Goal: Task Accomplishment & Management: Use online tool/utility

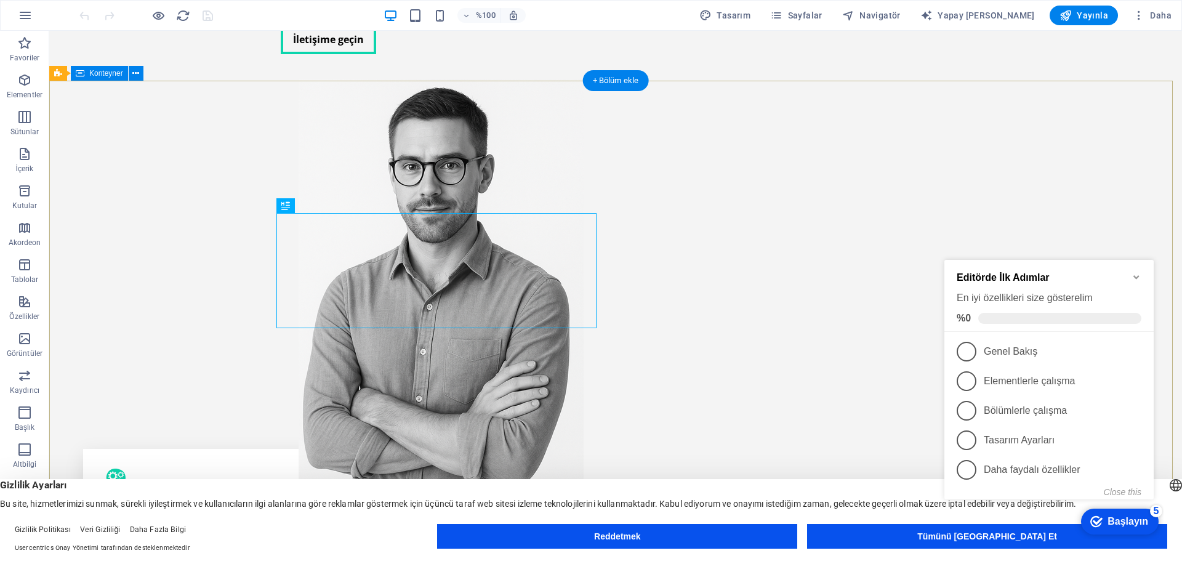
scroll to position [308, 0]
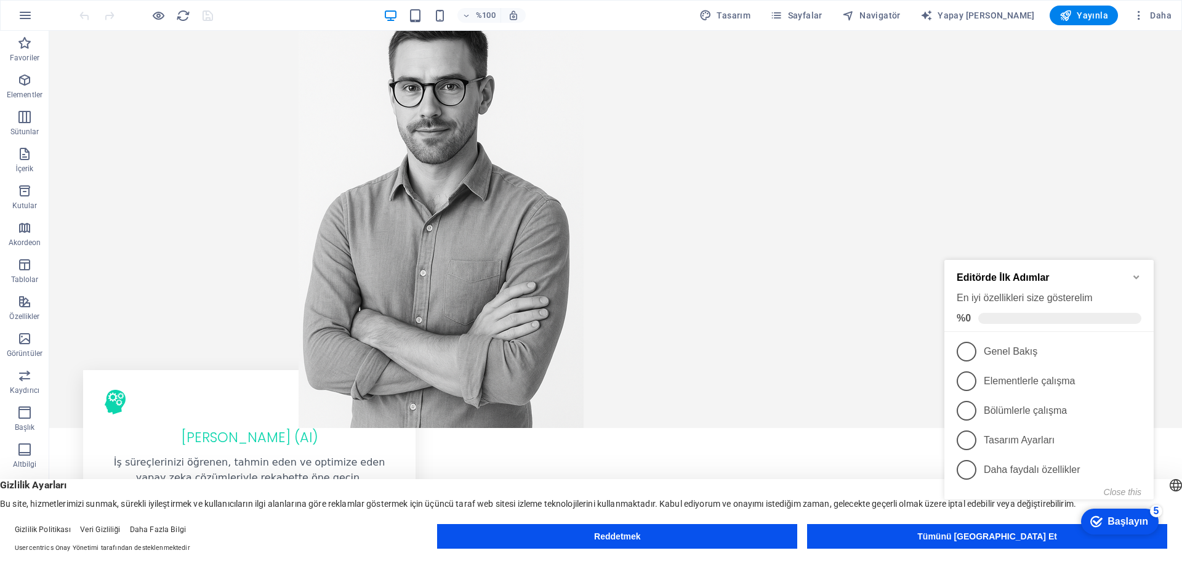
click at [1137, 273] on icon "Minimize checklist" at bounding box center [1137, 277] width 10 height 10
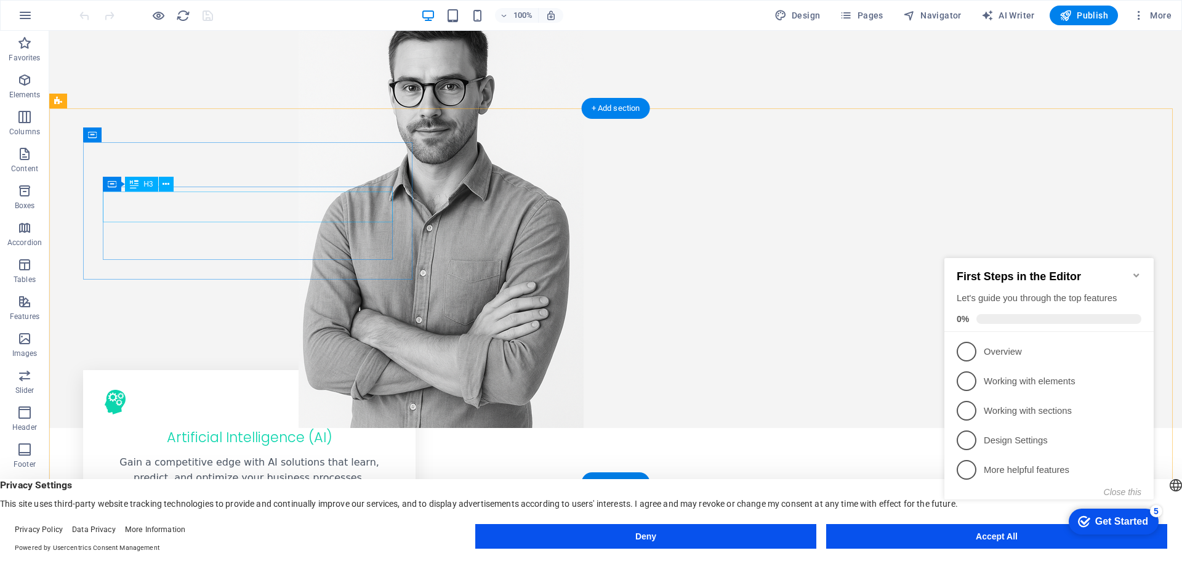
click at [267, 419] on div "Artificial Intelligence (AI)" at bounding box center [249, 434] width 293 height 30
click at [271, 419] on div "Artificial Intelligence (AI)" at bounding box center [249, 434] width 293 height 30
click at [272, 419] on div "Artificial Intelligence (AI)" at bounding box center [249, 434] width 293 height 30
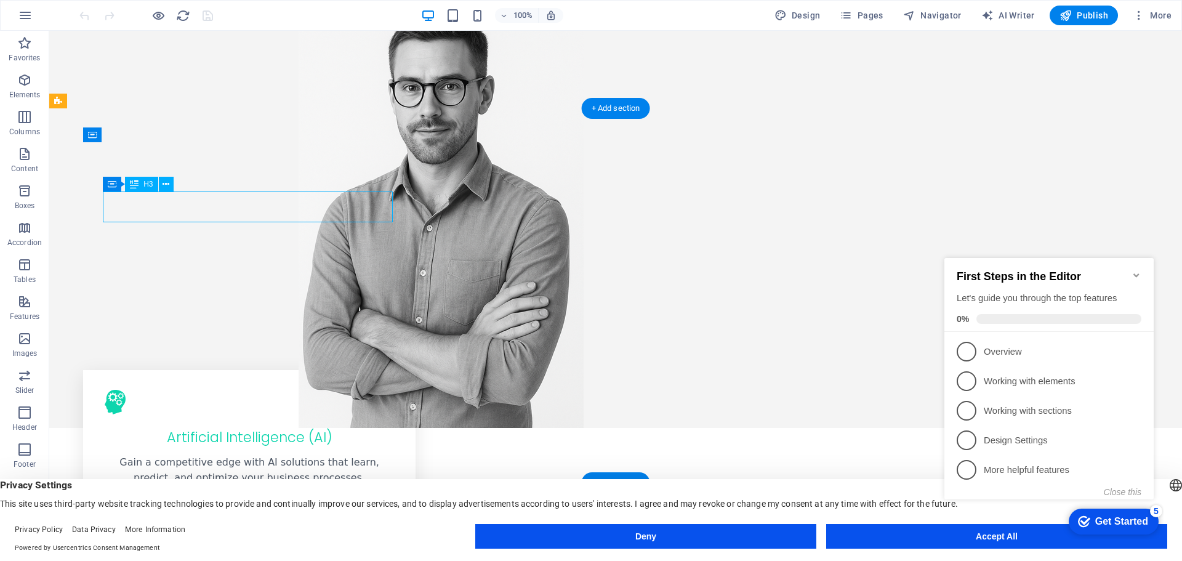
click at [272, 419] on div "Artificial Intelligence (AI)" at bounding box center [249, 434] width 293 height 30
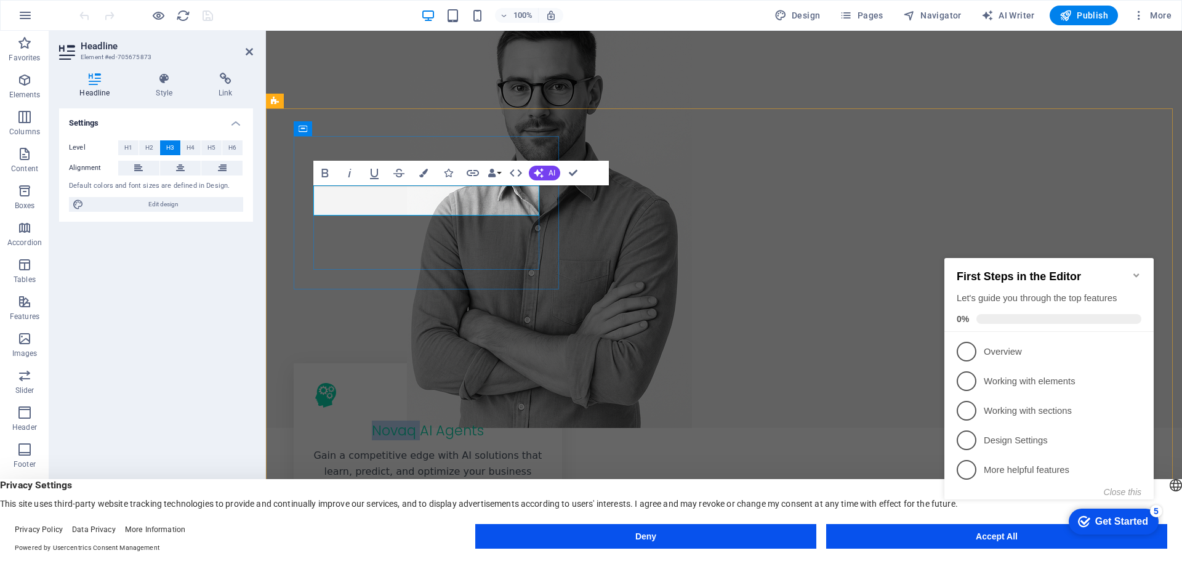
drag, startPoint x: 418, startPoint y: 204, endPoint x: 356, endPoint y: 199, distance: 61.8
click at [356, 422] on h3 "Novaq AI Agents" at bounding box center [427, 431] width 229 height 18
click at [484, 422] on h3 "Artificial Intelligence (AI)" at bounding box center [427, 431] width 229 height 18
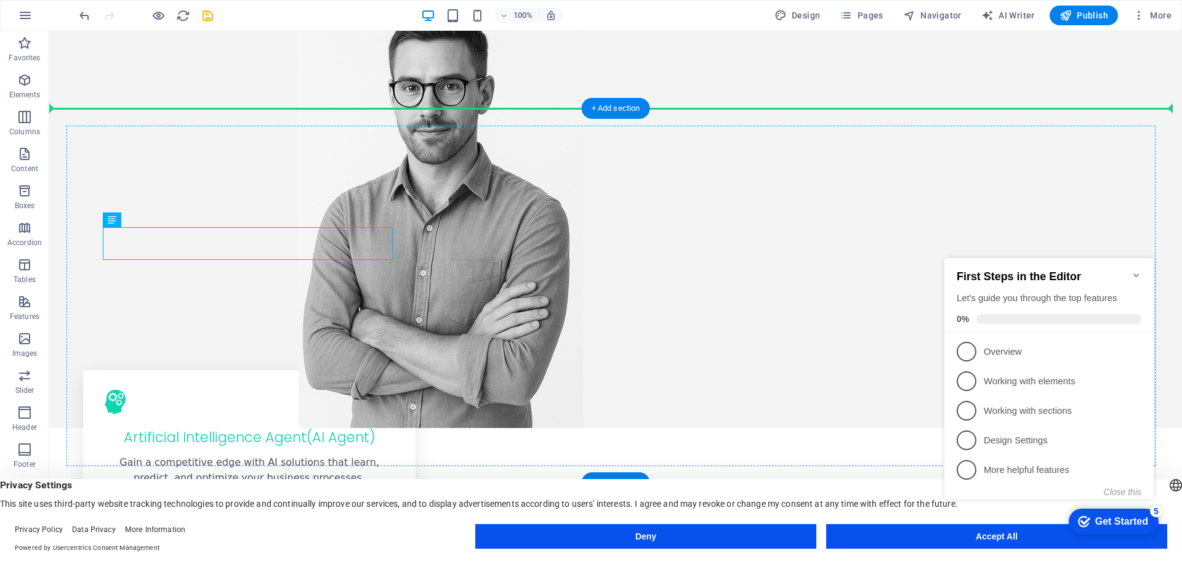
drag, startPoint x: 336, startPoint y: 255, endPoint x: 91, endPoint y: 241, distance: 244.9
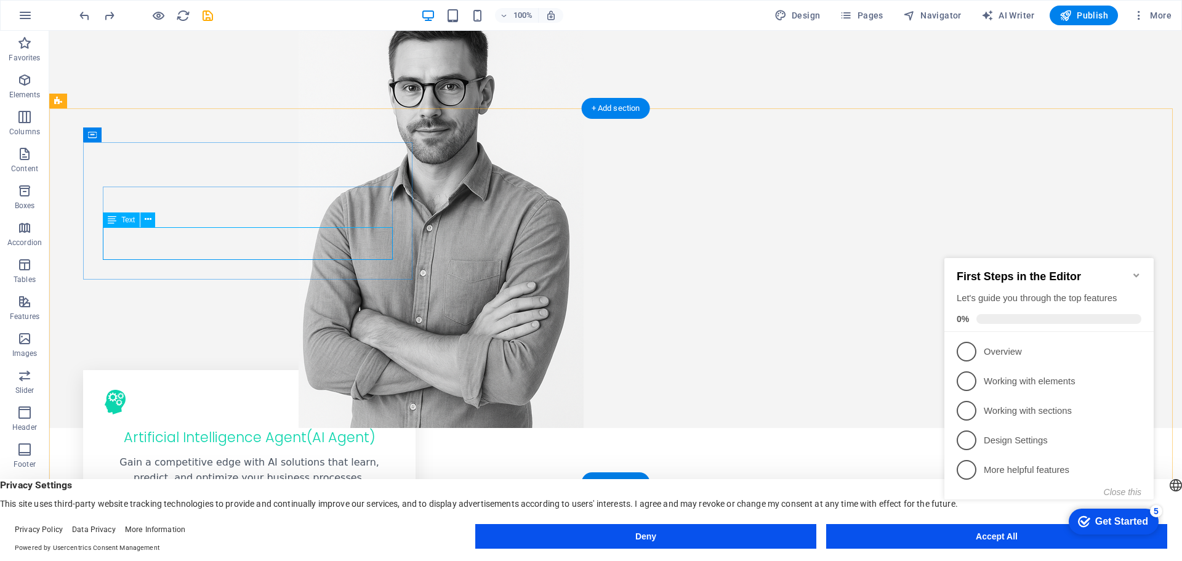
click at [190, 454] on div "Gain a competitive edge with AI solutions that learn, predict, and optimize you…" at bounding box center [249, 469] width 293 height 31
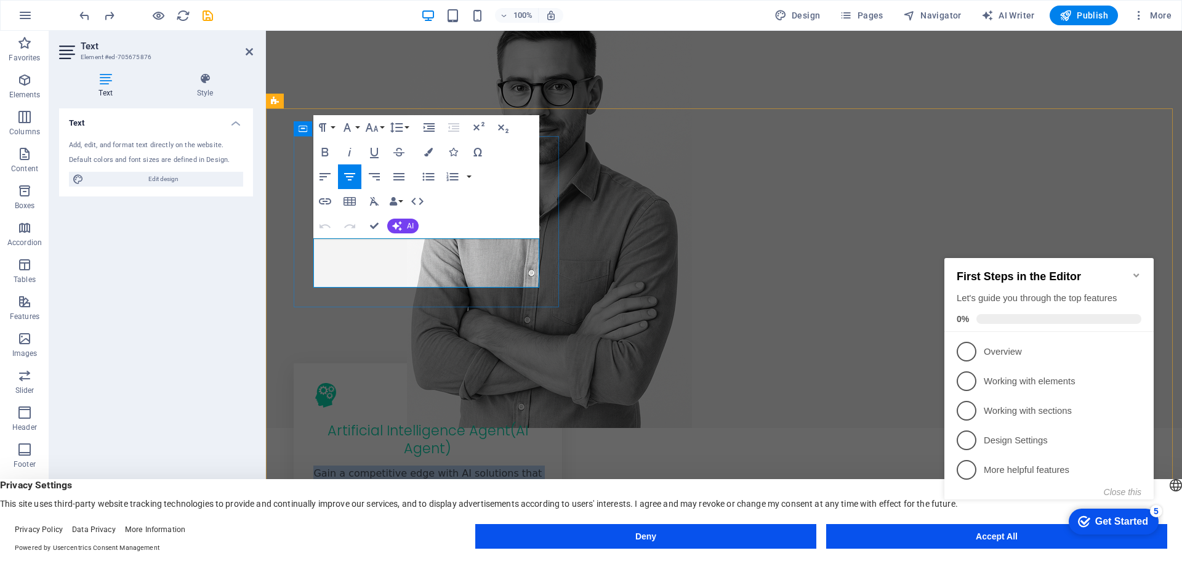
drag, startPoint x: 326, startPoint y: 244, endPoint x: 505, endPoint y: 276, distance: 181.3
click at [505, 466] on p "Gain a competitive edge with AI solutions that learn, predict, and optimize you…" at bounding box center [427, 489] width 229 height 47
copy span "Gain a competitive edge with AI solutions that learn, predict, and optimize you…"
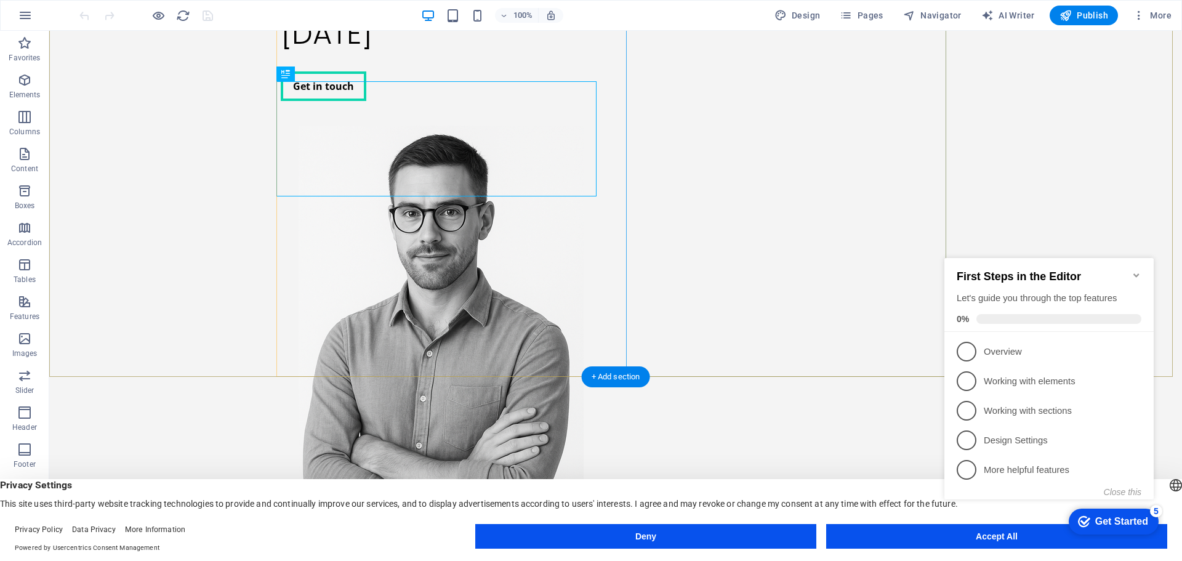
scroll to position [185, 0]
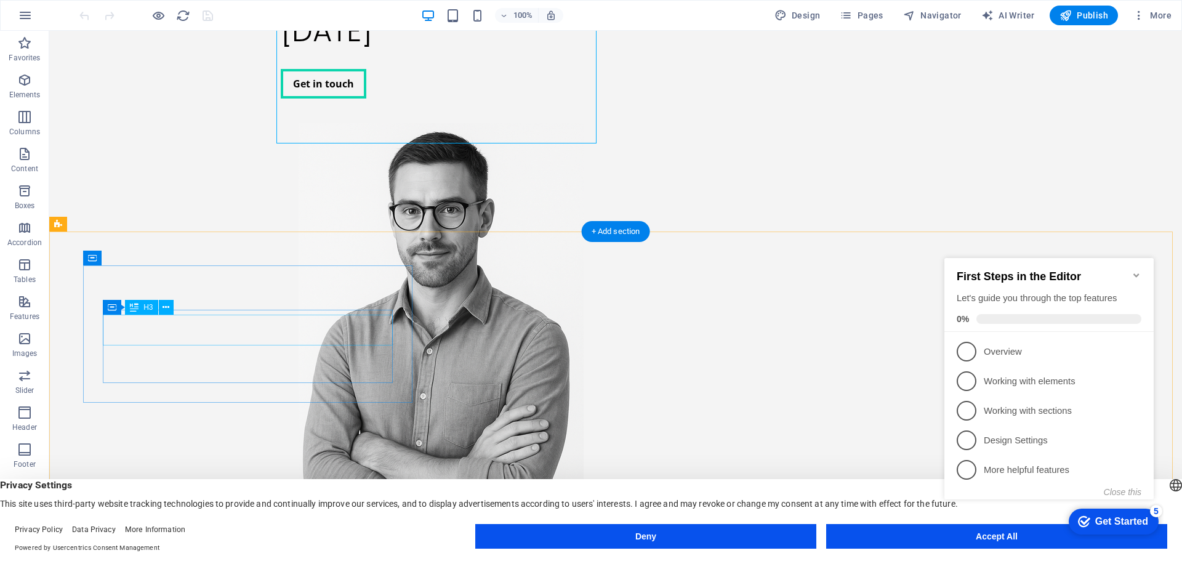
click at [304, 543] on div "Artificial Intelligence (AI)" at bounding box center [249, 558] width 293 height 30
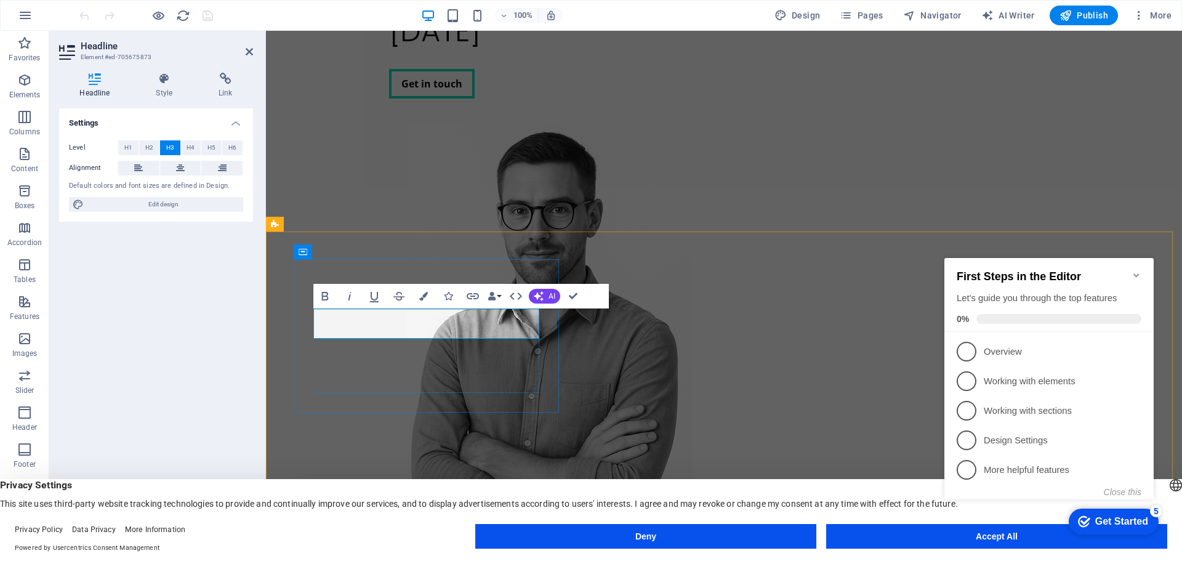
click at [482, 545] on h3 "Artificial Intelligence (AI)" at bounding box center [427, 554] width 229 height 18
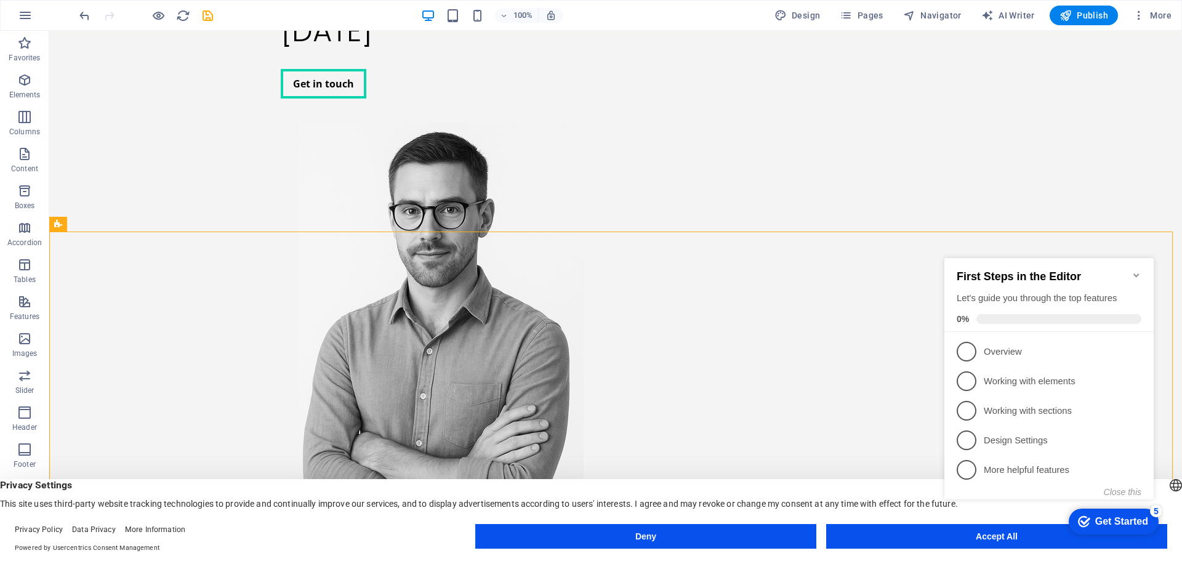
click at [1136, 272] on icon "Minimize checklist" at bounding box center [1137, 275] width 10 height 10
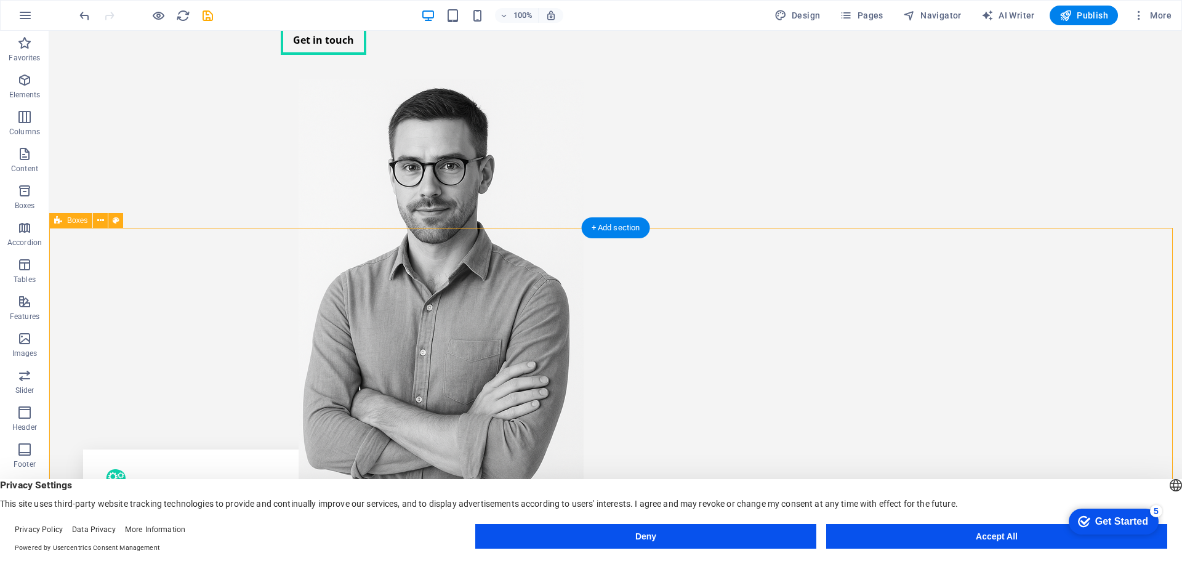
scroll to position [246, 0]
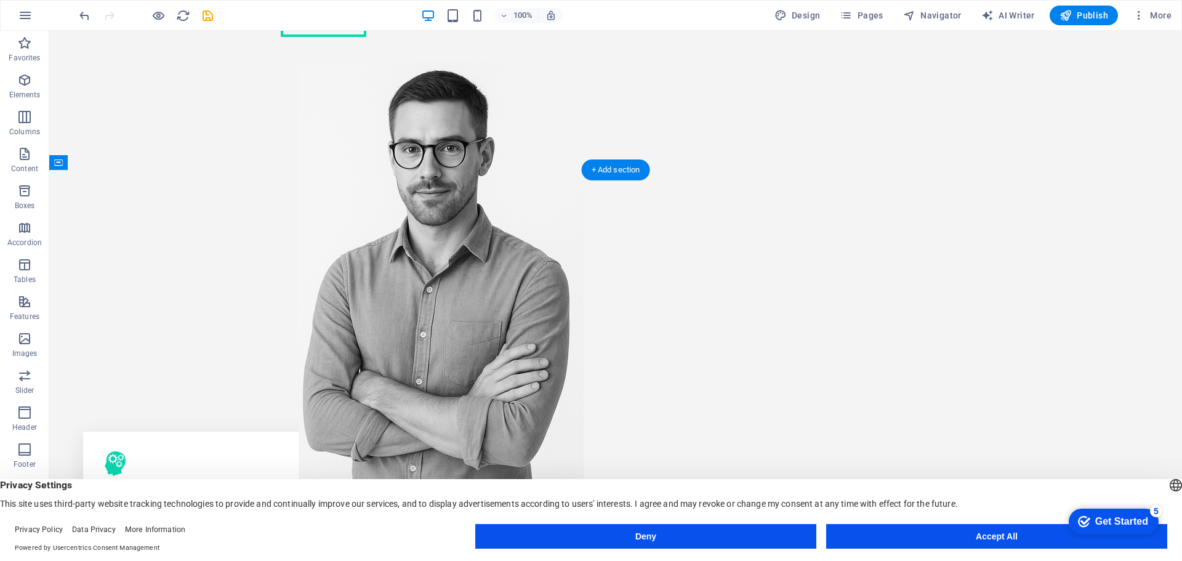
drag, startPoint x: 376, startPoint y: 404, endPoint x: 452, endPoint y: 268, distance: 155.2
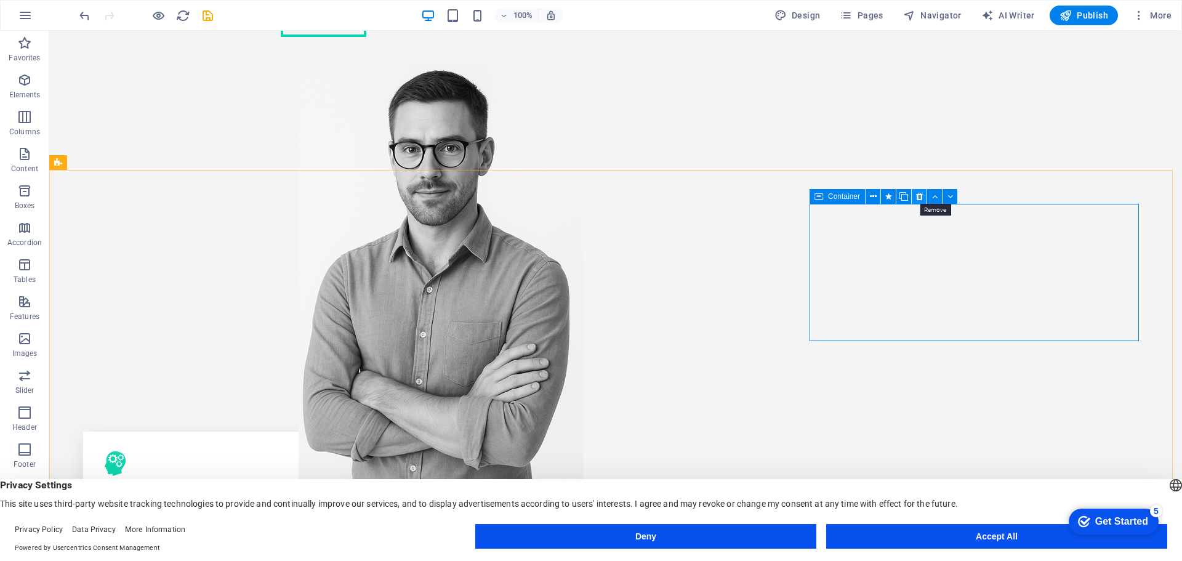
click at [920, 198] on icon at bounding box center [919, 196] width 7 height 13
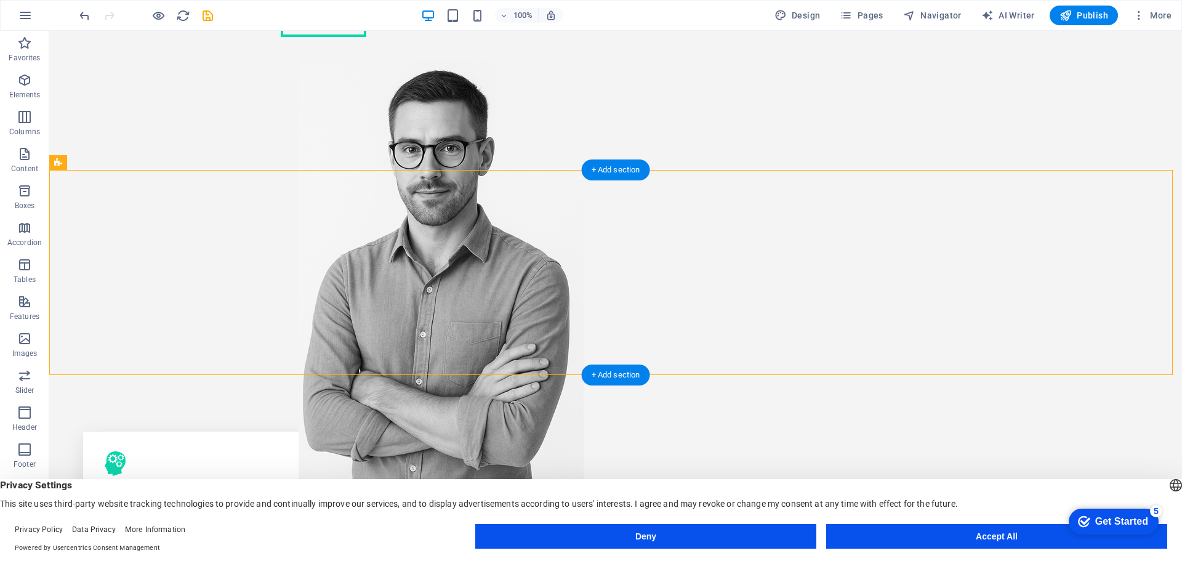
drag, startPoint x: 688, startPoint y: 239, endPoint x: 1036, endPoint y: 267, distance: 348.4
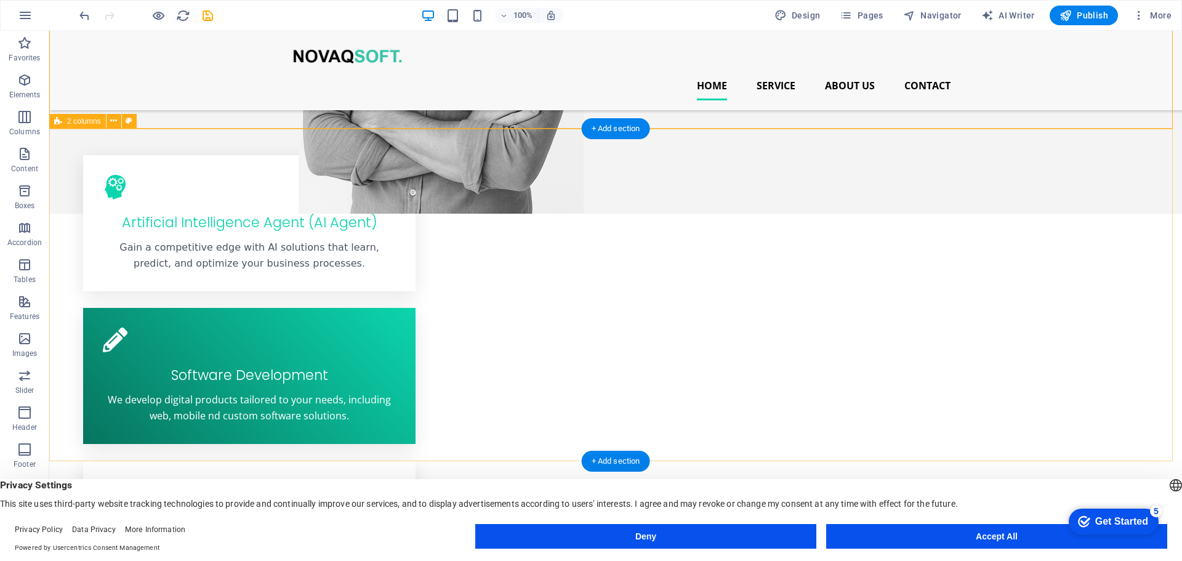
scroll to position [308, 0]
